Goal: Information Seeking & Learning: Learn about a topic

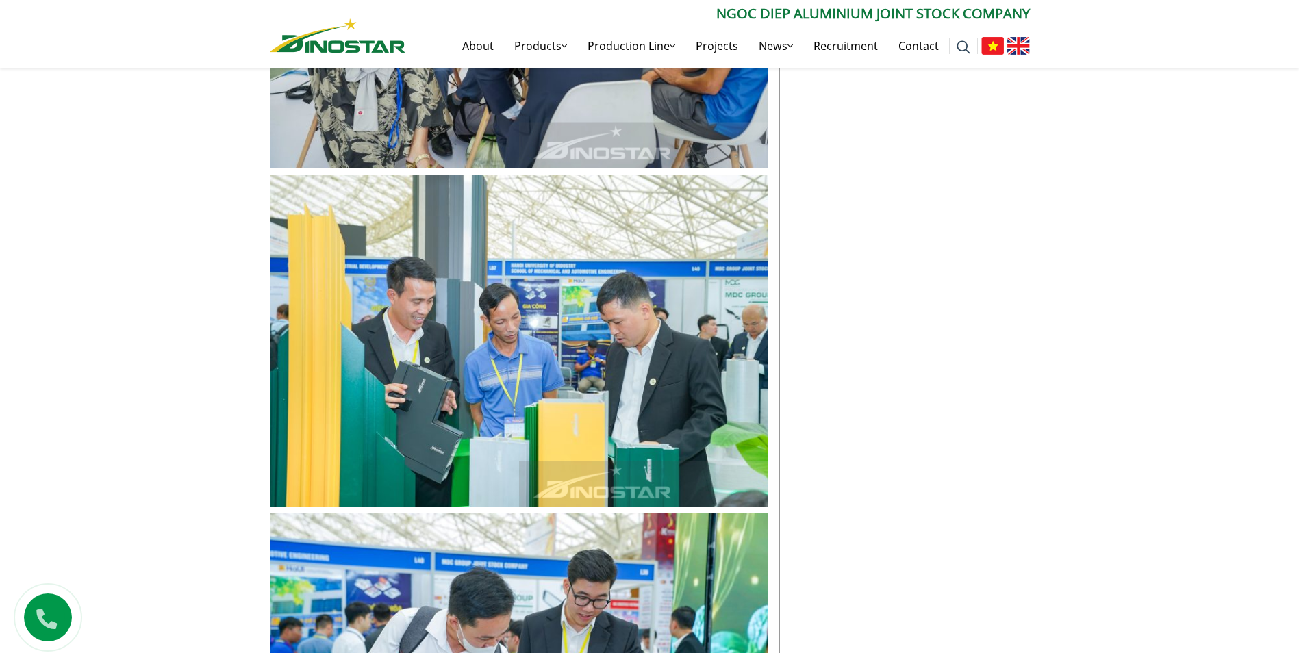
scroll to position [6025, 0]
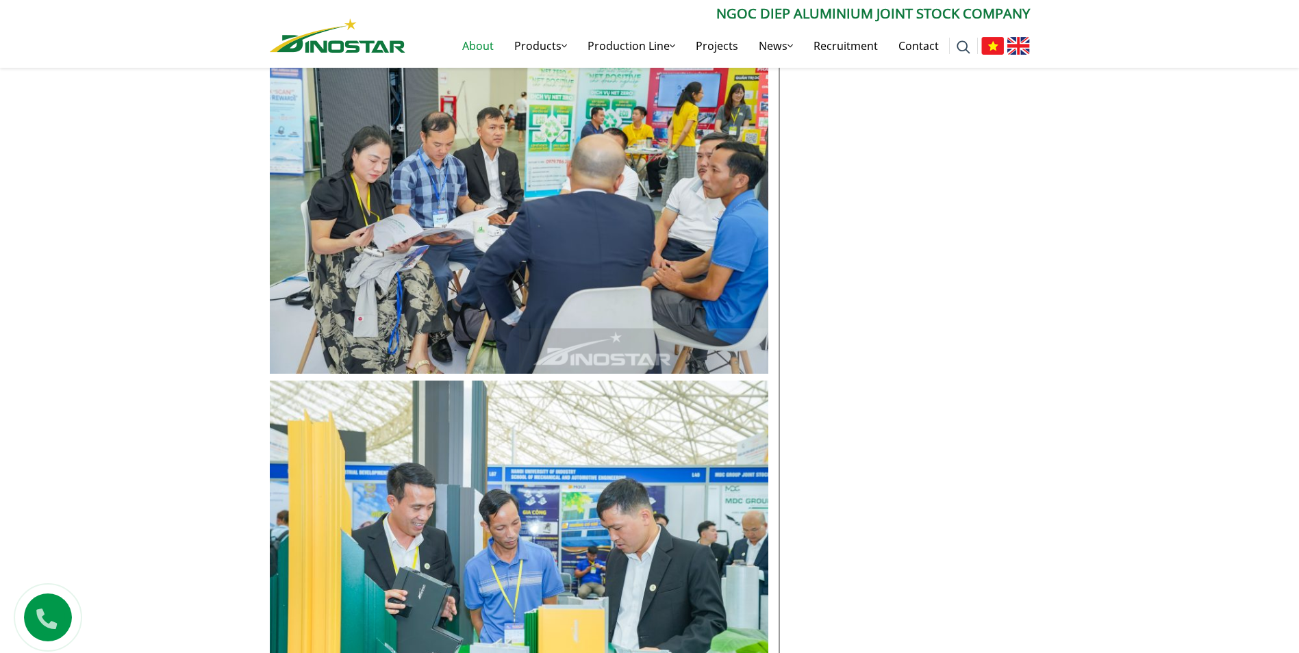
click at [479, 45] on link "About" at bounding box center [478, 46] width 52 height 44
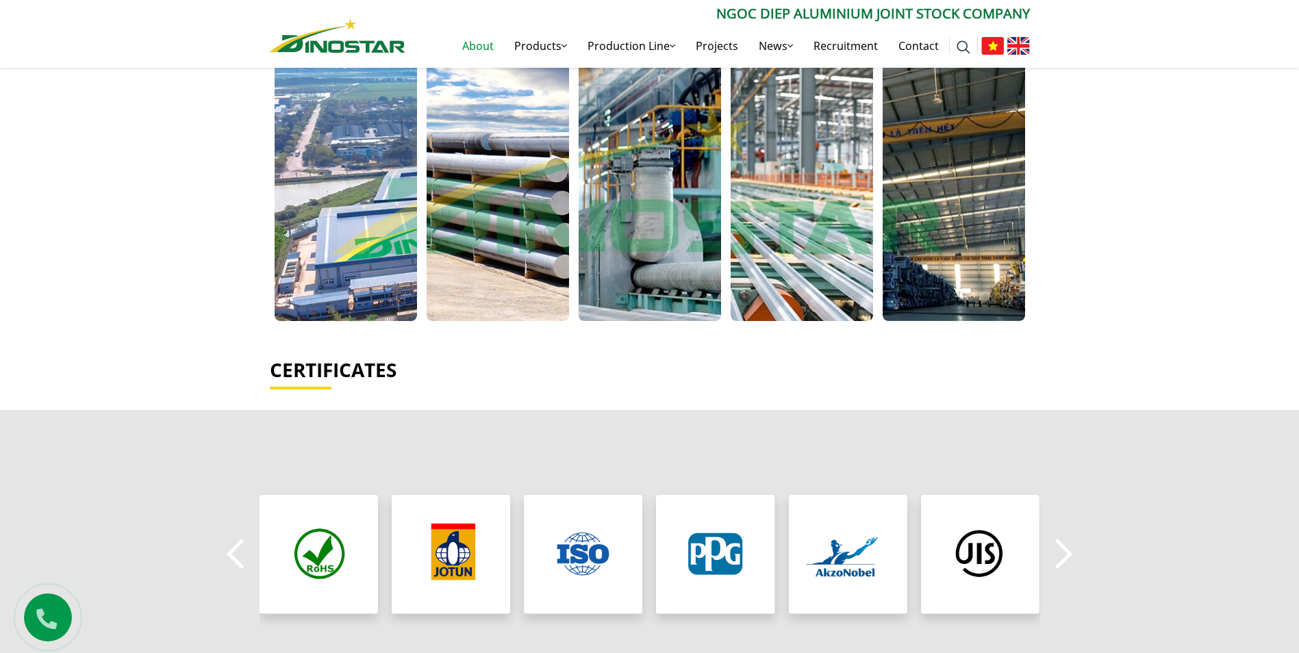
scroll to position [890, 0]
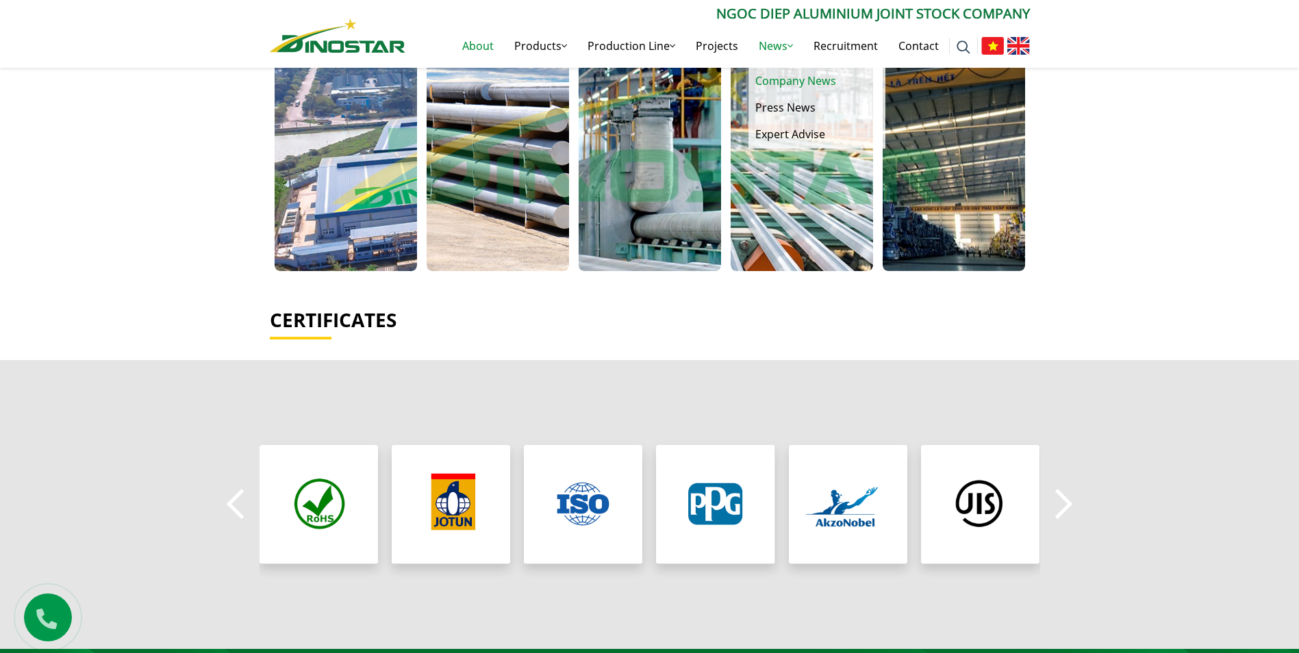
click at [807, 80] on link "Company News" at bounding box center [816, 81] width 137 height 27
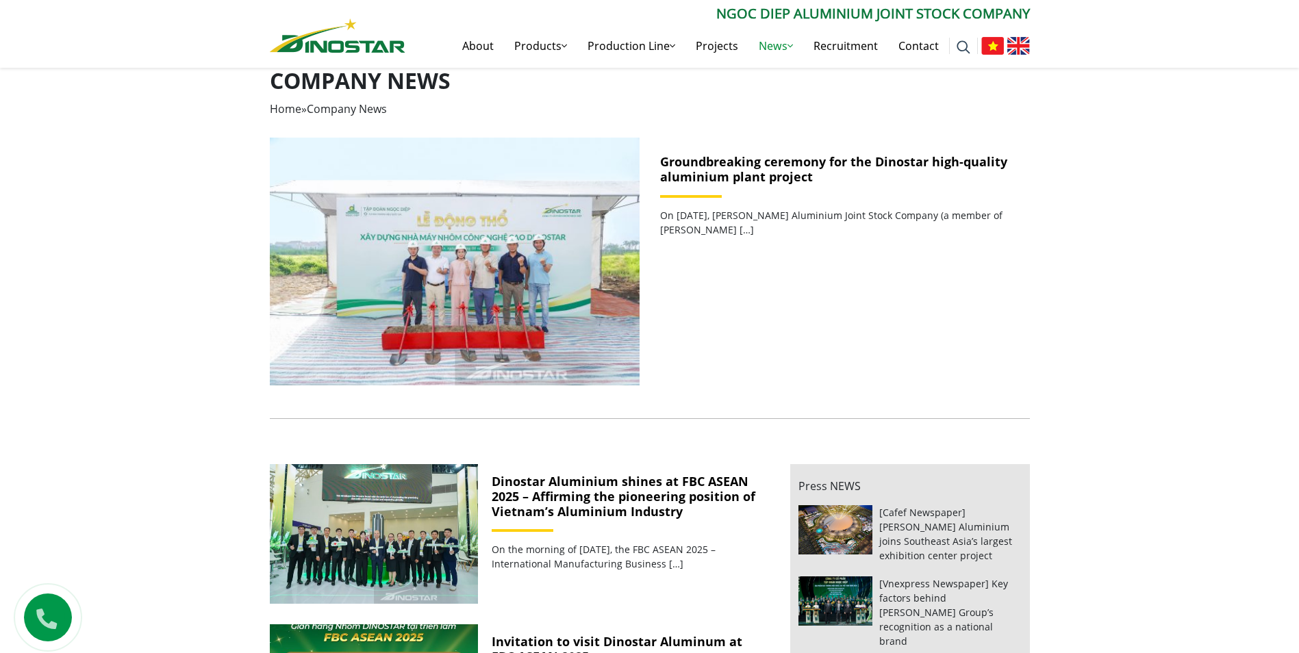
scroll to position [274, 0]
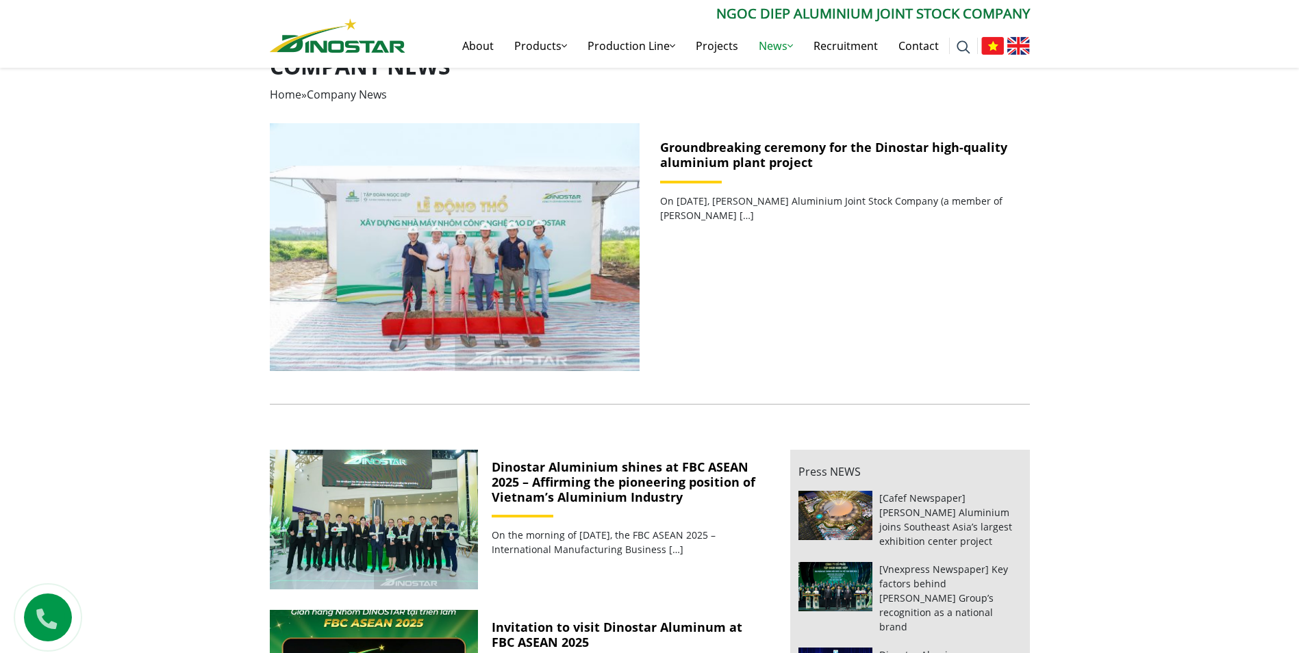
click at [791, 159] on link "Groundbreaking ceremony for the Dinostar high-quality aluminium plant project" at bounding box center [833, 154] width 347 height 31
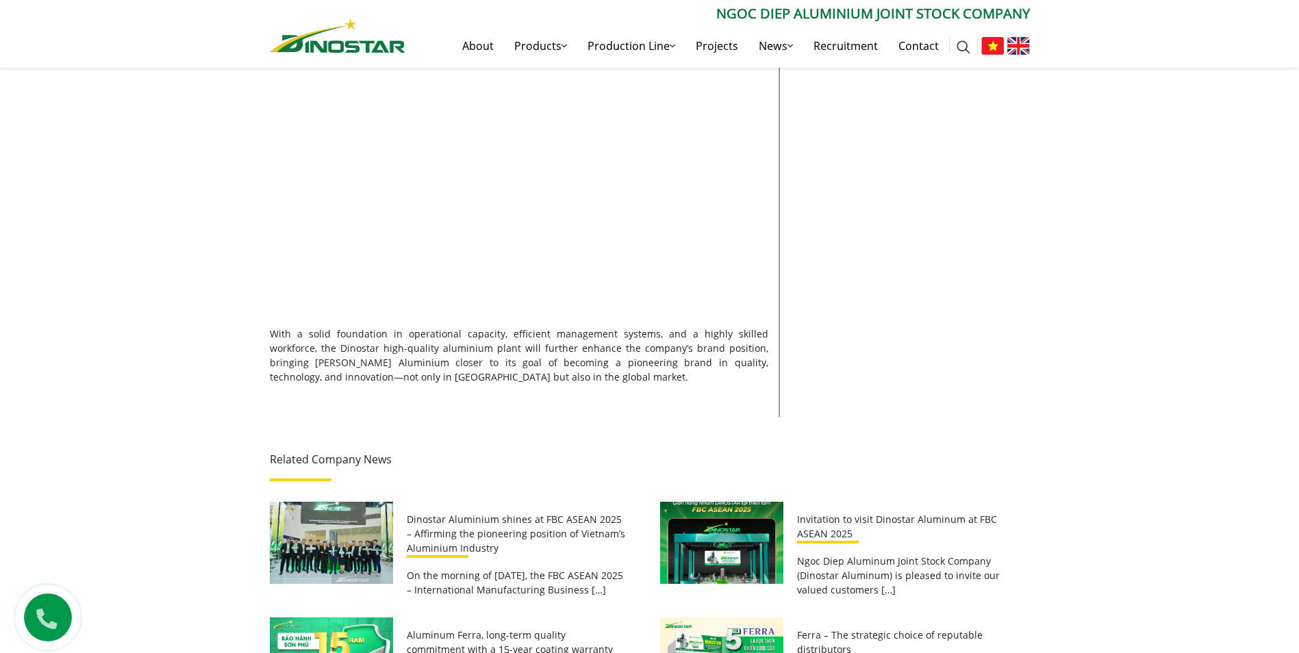
scroll to position [2054, 0]
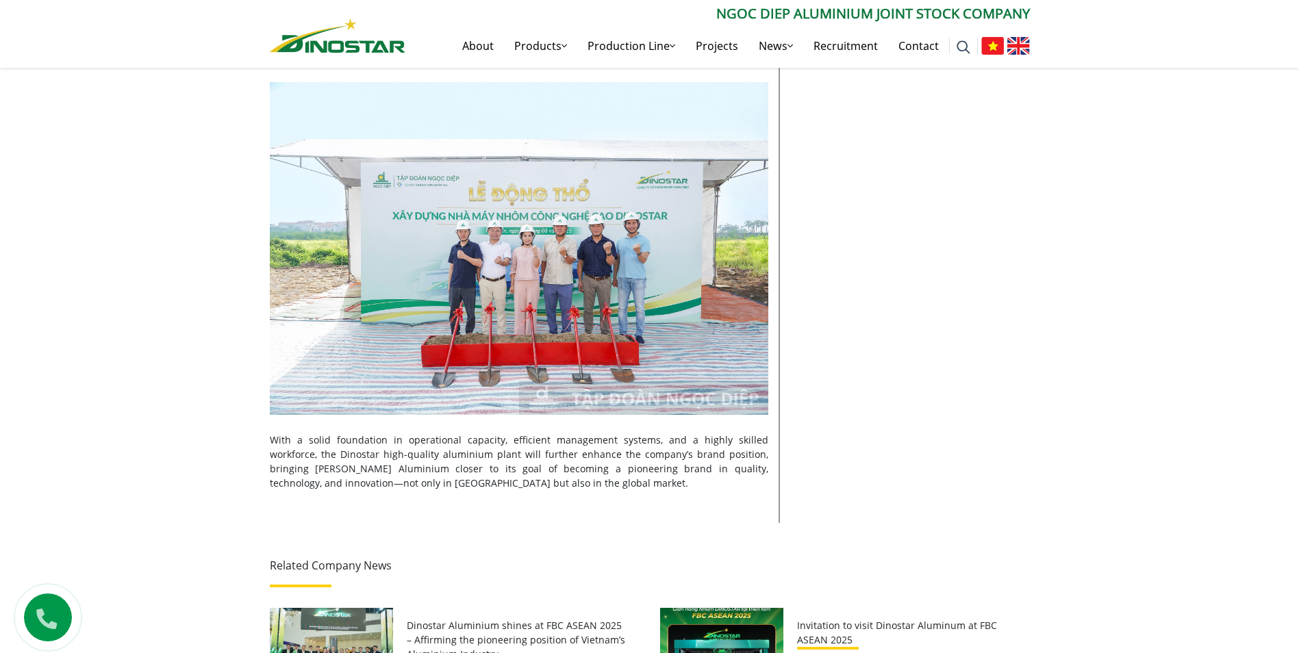
click at [999, 47] on img at bounding box center [992, 46] width 23 height 18
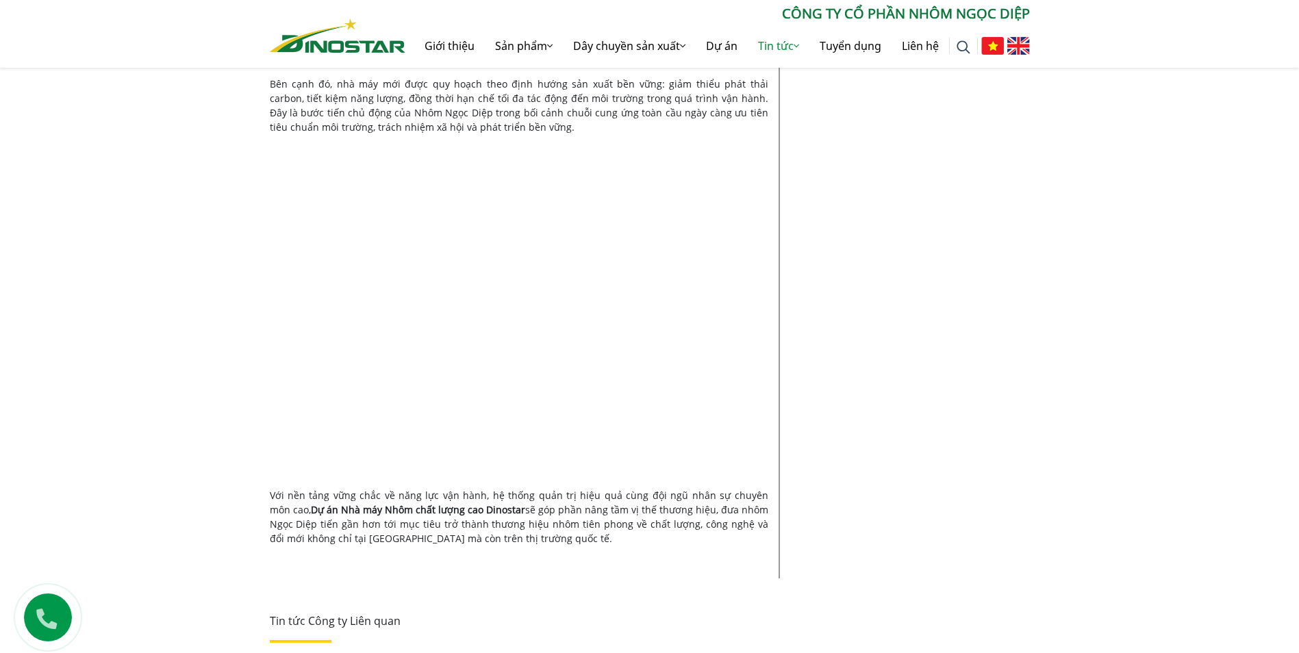
scroll to position [1849, 0]
